Goal: Information Seeking & Learning: Find specific fact

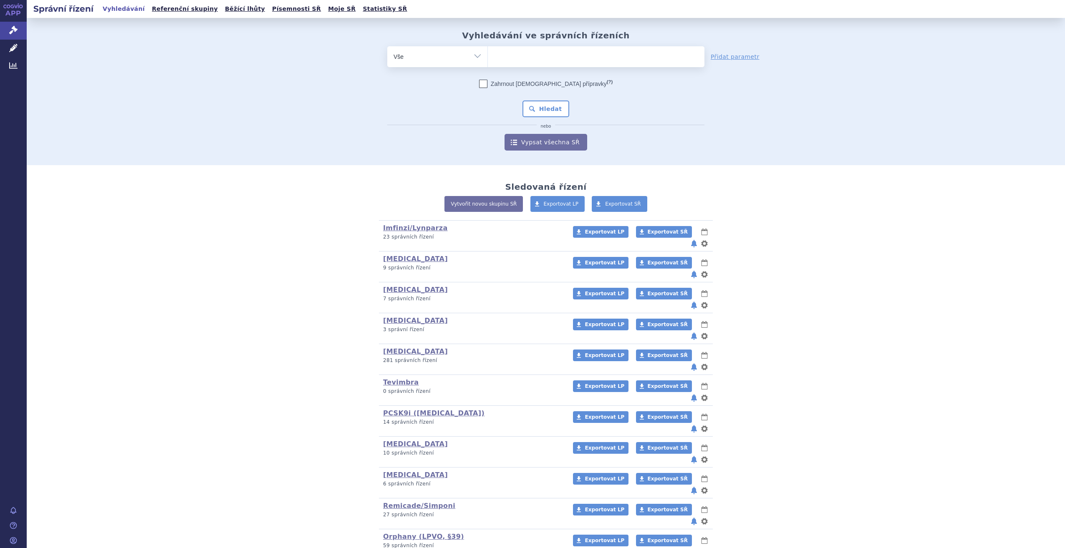
click at [547, 58] on ul at bounding box center [596, 55] width 217 height 18
click at [488, 58] on select at bounding box center [487, 56] width 0 height 21
click at [547, 58] on ul at bounding box center [596, 55] width 217 height 18
click at [488, 58] on select at bounding box center [487, 56] width 0 height 21
type input "wi"
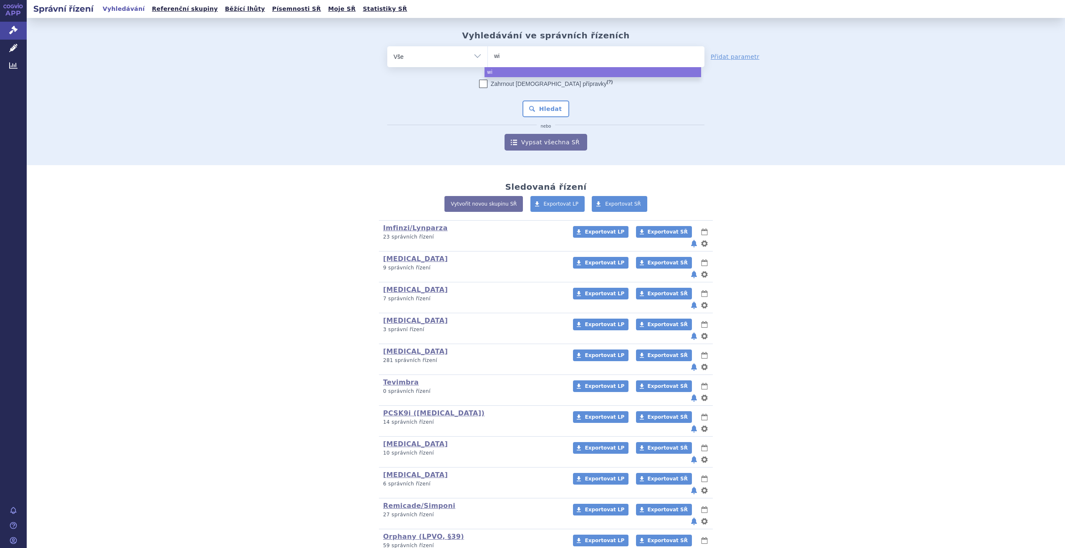
type input "win"
type input "winre"
type input "winreva"
type input "winrevair"
select select "winrevair"
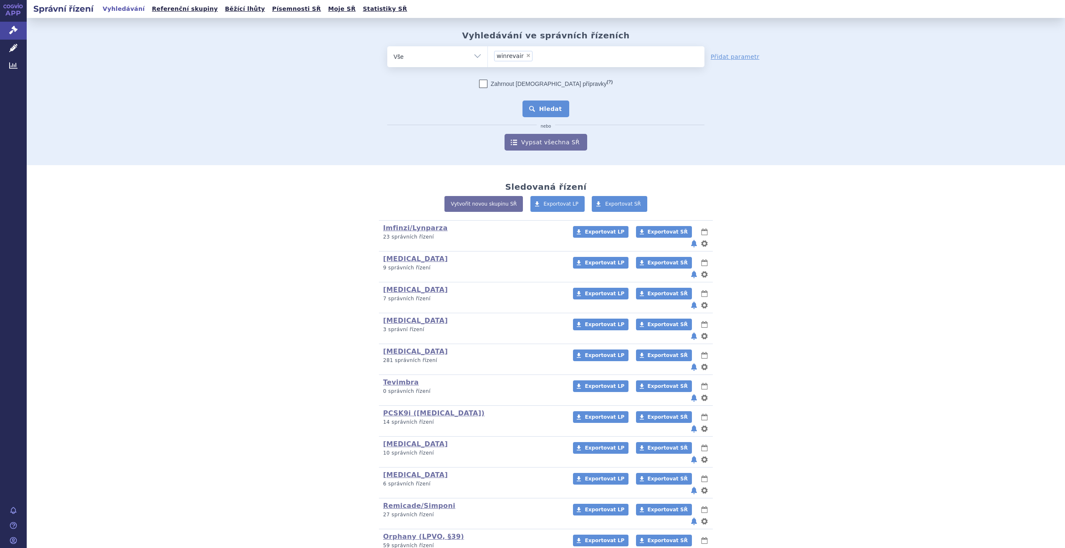
click at [557, 108] on button "Hledat" at bounding box center [545, 109] width 47 height 17
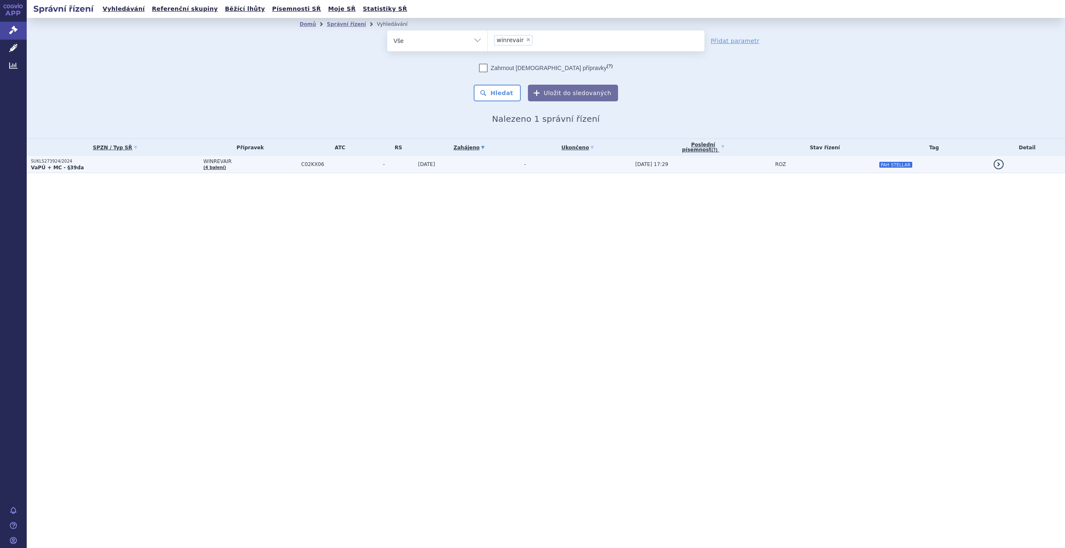
click at [376, 164] on tr "SUKLS273924/2024 VaPÚ + MC - §39da [GEOGRAPHIC_DATA] (4 balení) C02KX06 - [DATE…" at bounding box center [546, 164] width 1038 height 17
